Goal: Find specific page/section: Find specific page/section

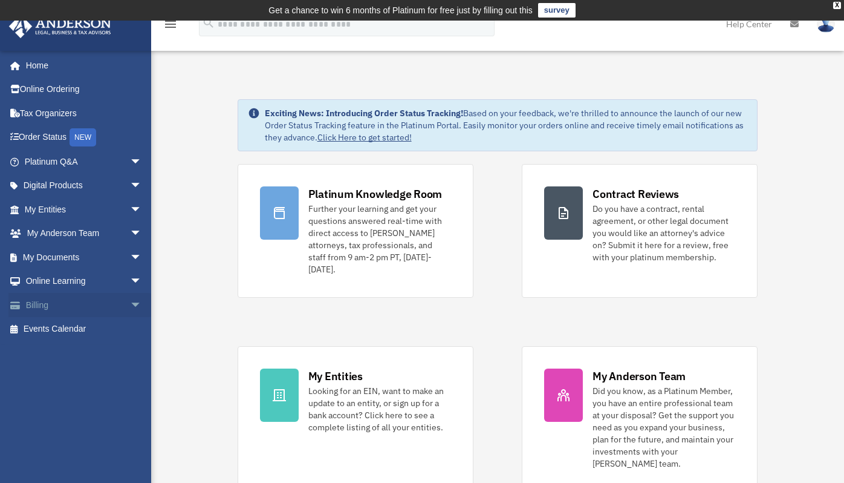
click at [73, 297] on link "Billing arrow_drop_down" at bounding box center [84, 305] width 152 height 24
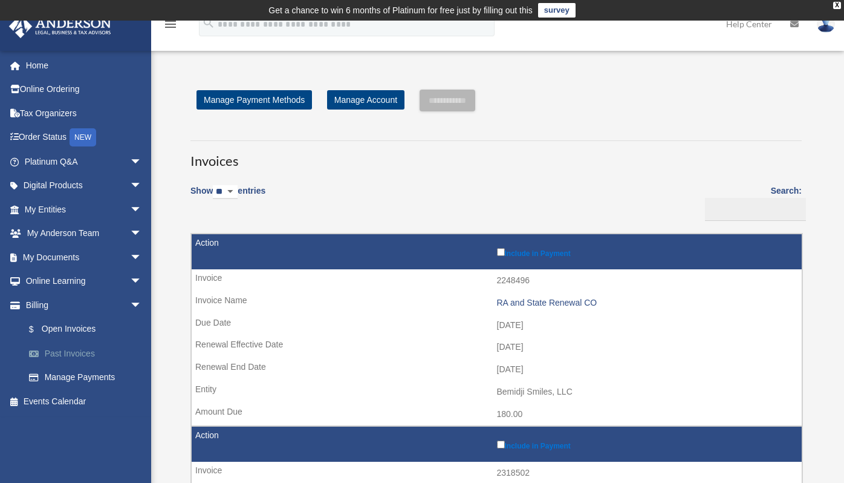
click at [87, 356] on link "Past Invoices" at bounding box center [88, 353] width 143 height 24
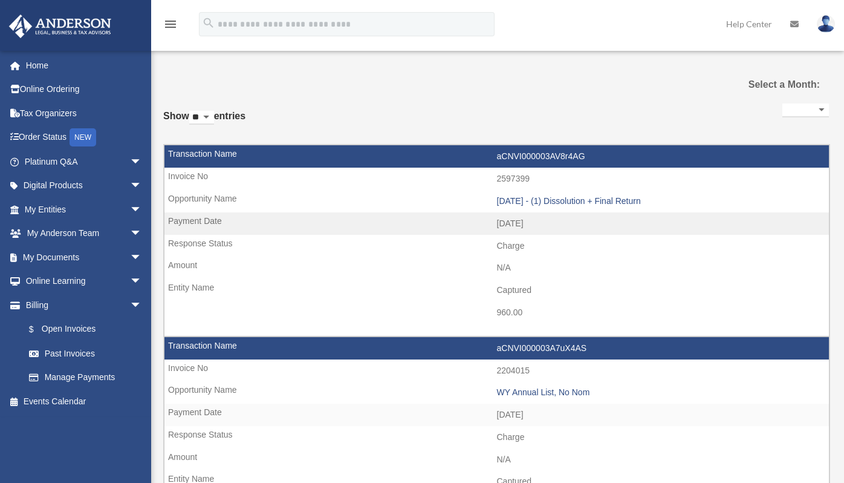
select select
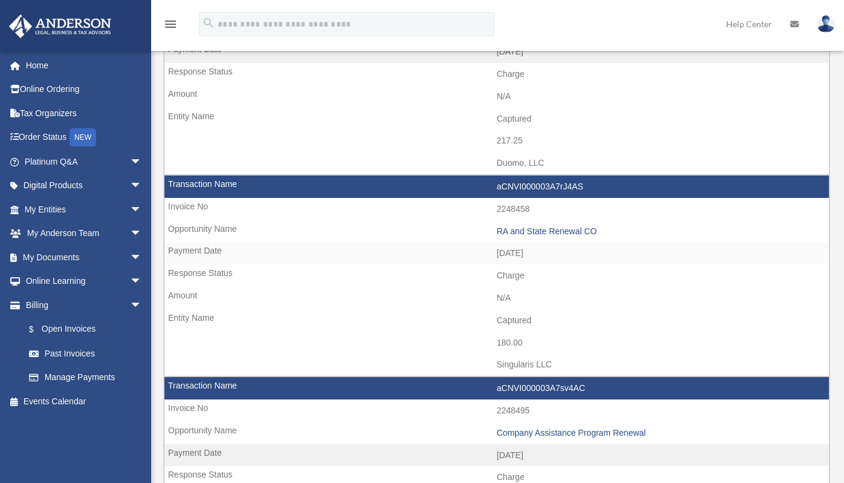
scroll to position [586, 0]
